Goal: Task Accomplishment & Management: Use online tool/utility

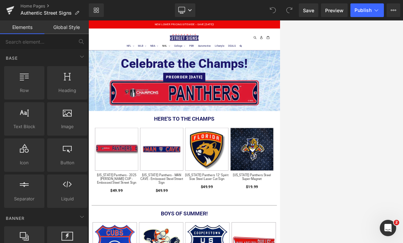
click at [279, 141] on span "PREORDER TODAY" at bounding box center [295, 143] width 79 height 12
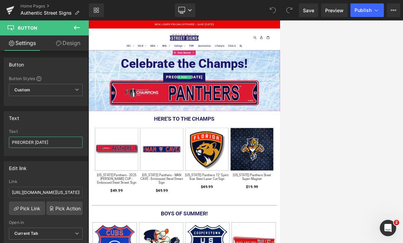
click at [36, 143] on input "PREORDER TODAY" at bounding box center [46, 142] width 74 height 11
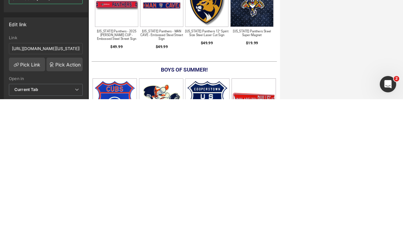
scroll to position [22, 0]
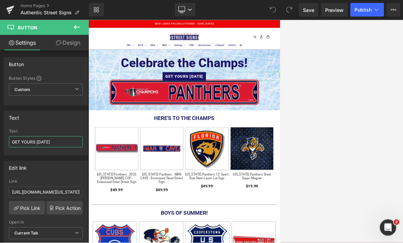
type input "GET YOURS TODAY"
click at [279, 8] on span "Publish" at bounding box center [362, 10] width 17 height 5
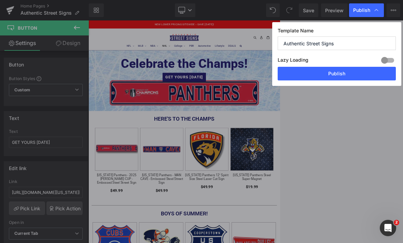
click at [279, 67] on button "Publish" at bounding box center [336, 74] width 118 height 14
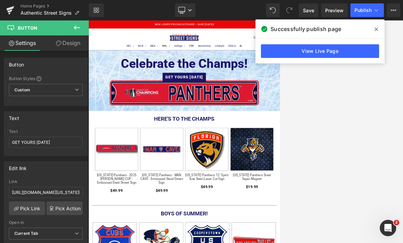
click at [279, 50] on link "View Live Page" at bounding box center [320, 51] width 118 height 14
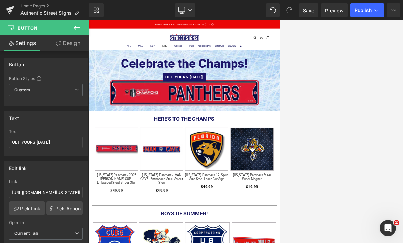
click at [188, 11] on icon at bounding box center [190, 10] width 4 height 4
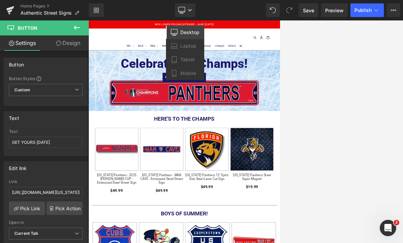
click at [189, 74] on span "Mobile" at bounding box center [188, 73] width 16 height 6
type input "18"
type input "#cd0b30"
type input "100"
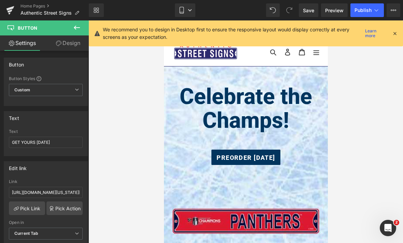
click at [265, 154] on span "PREORDER TODAY" at bounding box center [245, 157] width 59 height 9
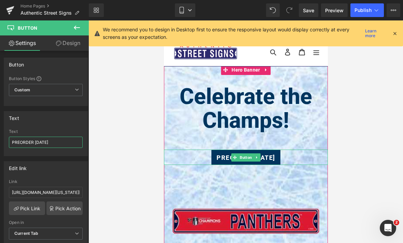
click at [35, 142] on input "PREORDER TODAY" at bounding box center [46, 142] width 74 height 11
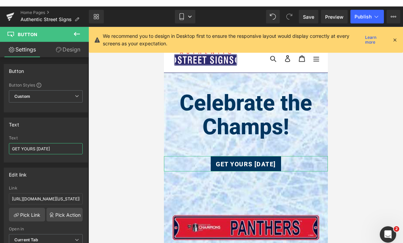
scroll to position [0, 0]
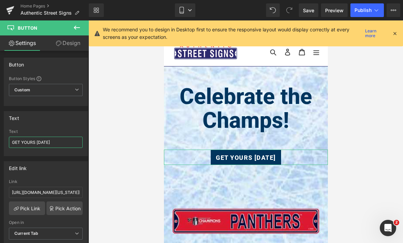
type input "GET YOURS TODAY"
click at [279, 10] on span "Publish" at bounding box center [362, 10] width 17 height 5
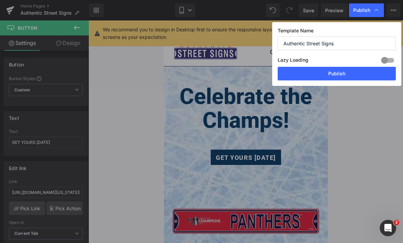
click at [279, 74] on button "Publish" at bounding box center [336, 74] width 118 height 14
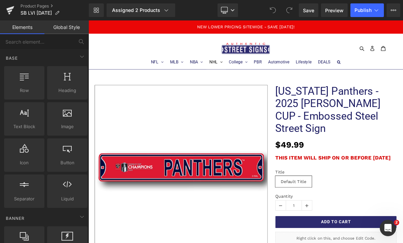
click at [167, 9] on icon at bounding box center [166, 10] width 7 height 7
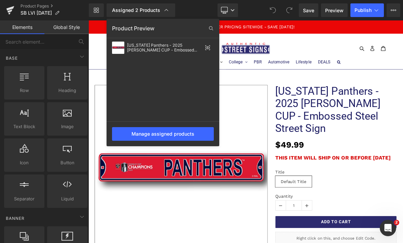
click at [186, 131] on div "Manage assigned products" at bounding box center [163, 134] width 102 height 14
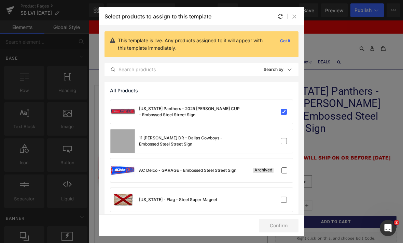
click at [283, 112] on input "checkbox" at bounding box center [283, 112] width 0 height 0
click at [257, 109] on div at bounding box center [272, 111] width 30 height 7
click at [284, 224] on button "Confirm" at bounding box center [279, 226] width 40 height 14
checkbox input "false"
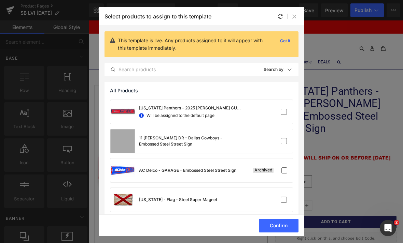
checkbox input "false"
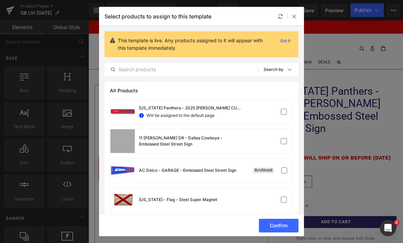
checkbox input "false"
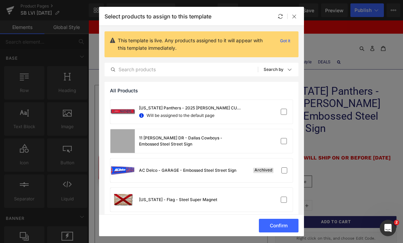
checkbox input "false"
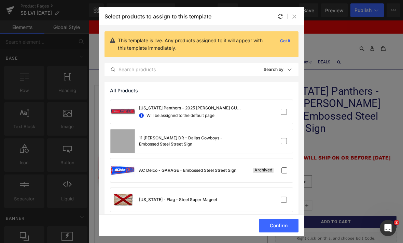
checkbox input "false"
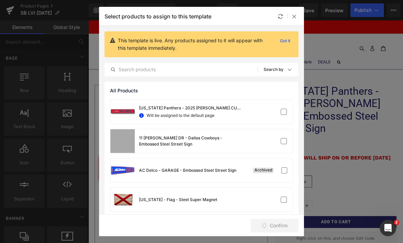
checkbox input "false"
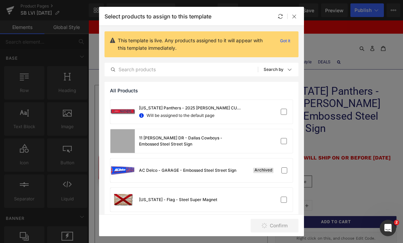
checkbox input "false"
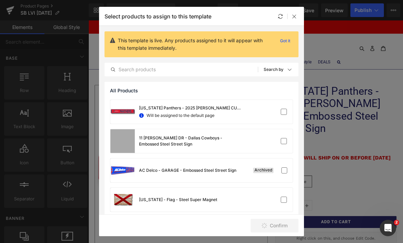
checkbox input "false"
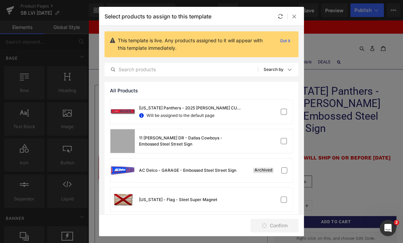
checkbox input "false"
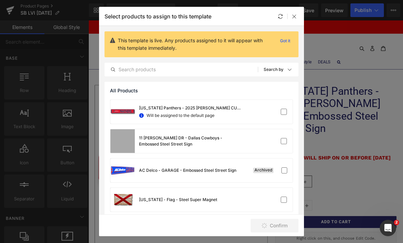
checkbox input "false"
